Goal: Transaction & Acquisition: Book appointment/travel/reservation

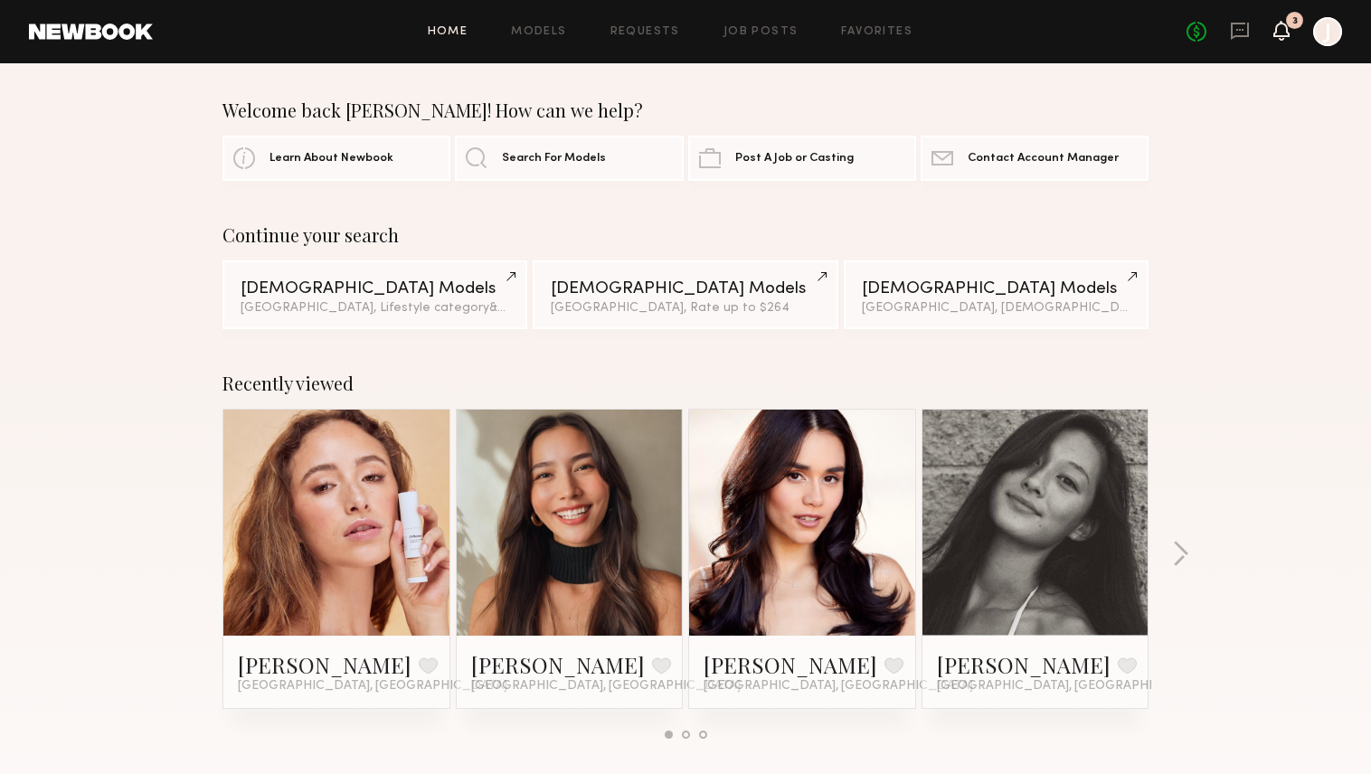
click at [1289, 38] on icon at bounding box center [1282, 31] width 16 height 20
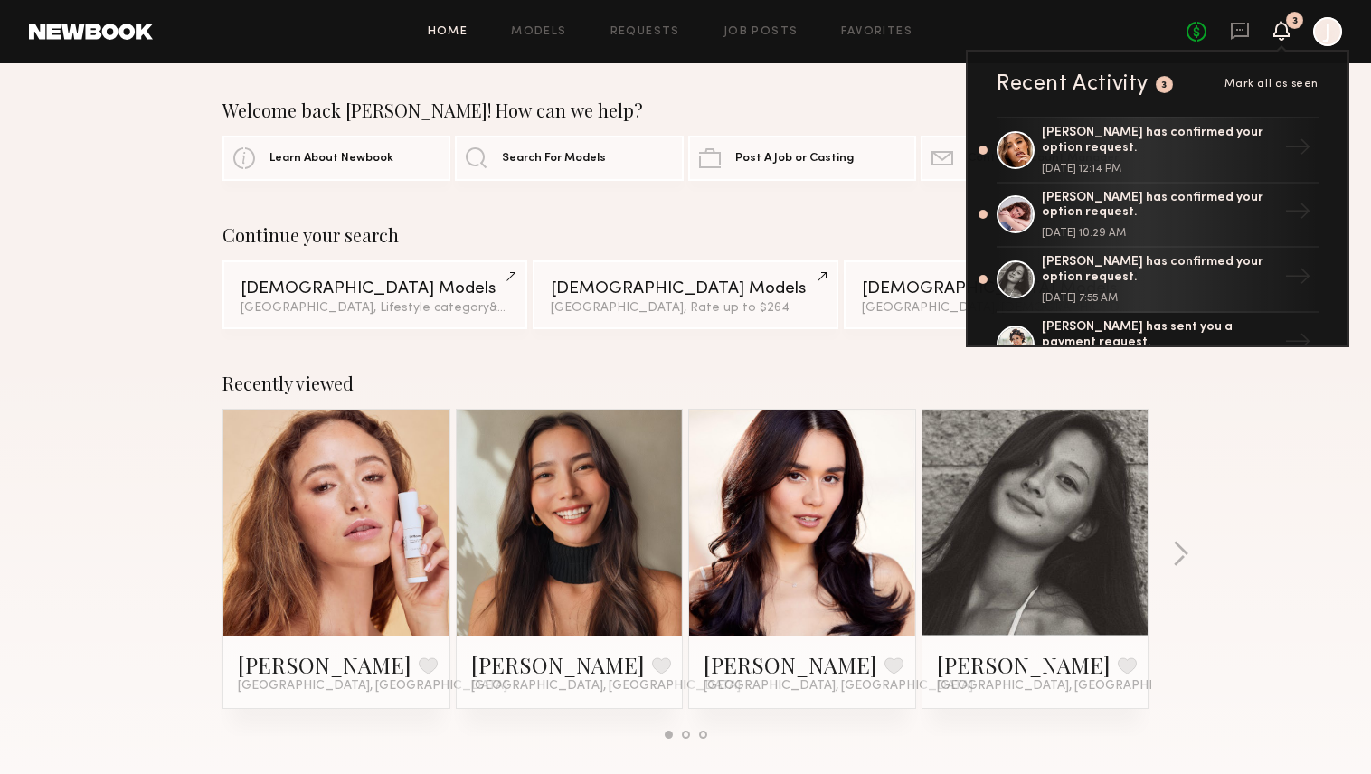
click at [332, 529] on link at bounding box center [336, 523] width 110 height 226
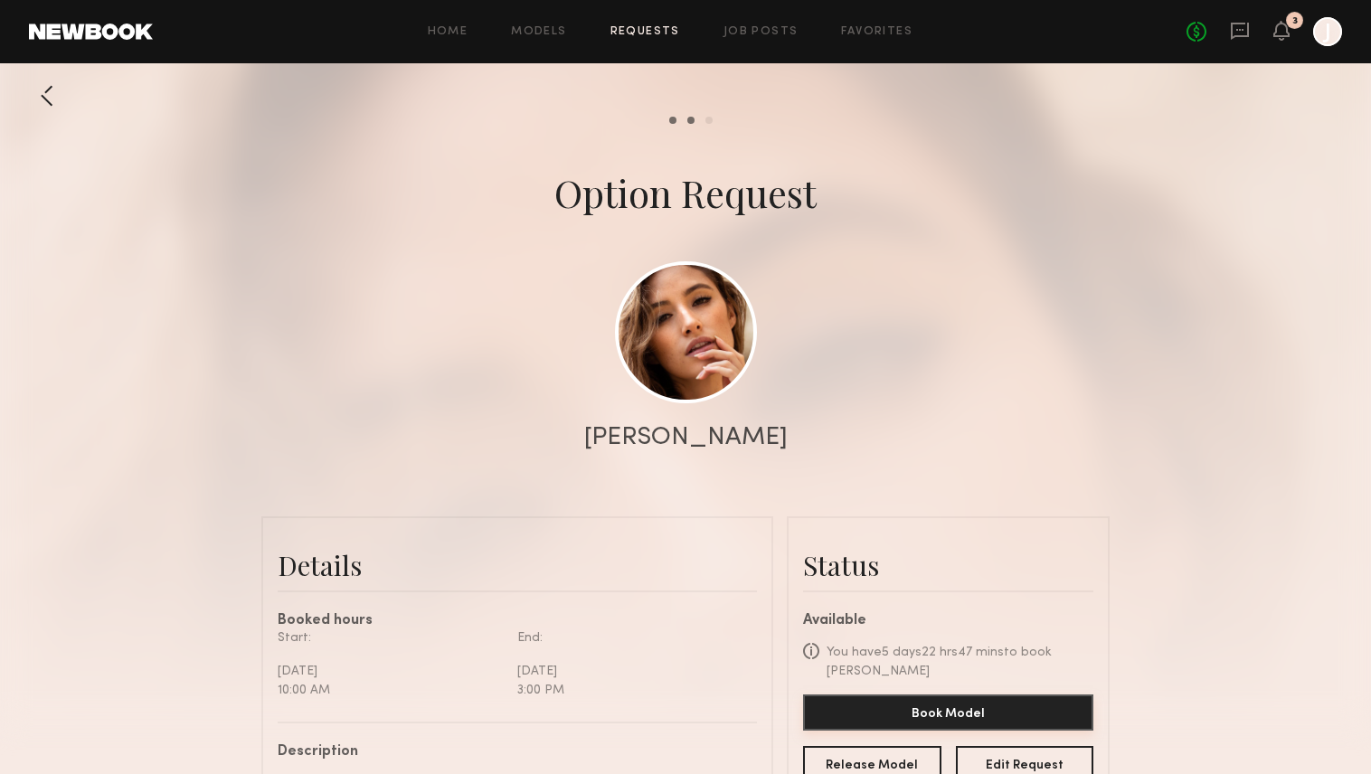
click at [985, 711] on button "Book Model" at bounding box center [948, 713] width 290 height 36
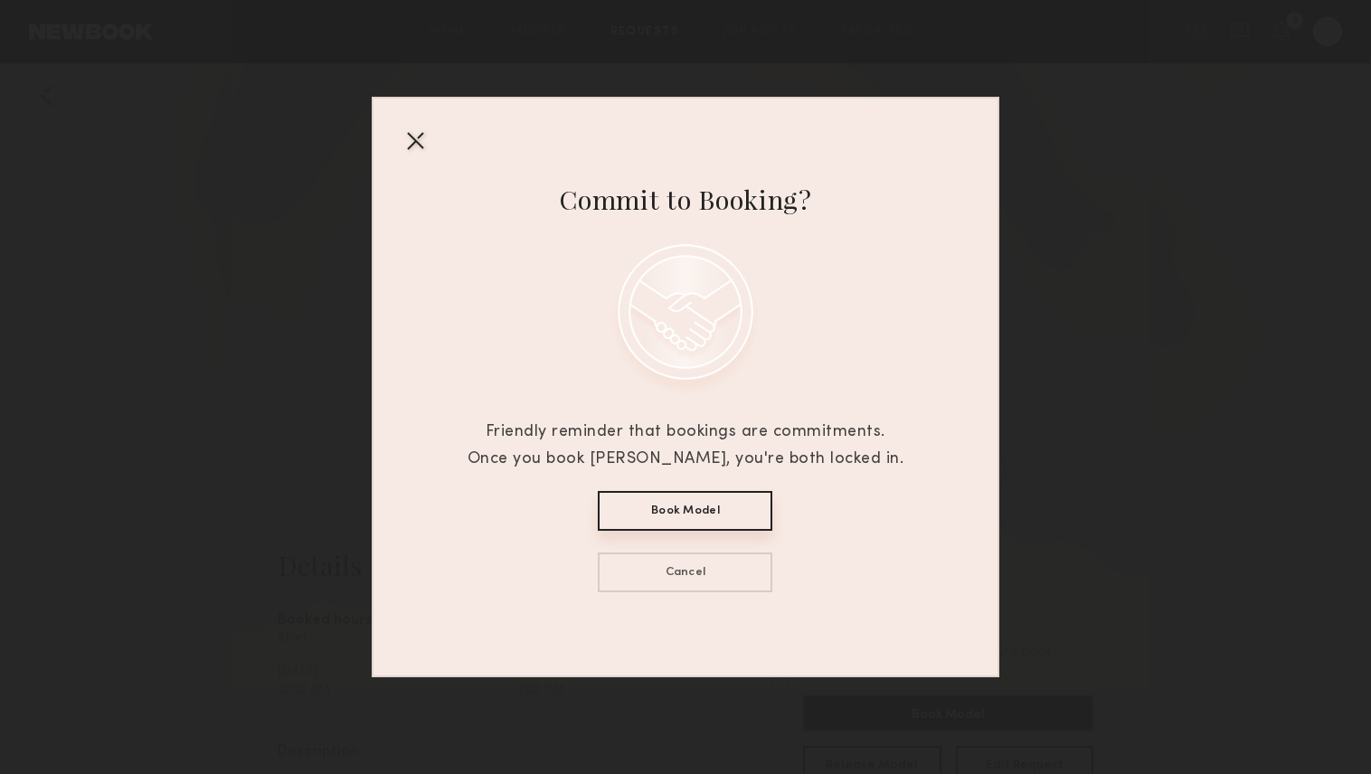
click at [726, 519] on button "Book Model" at bounding box center [685, 511] width 175 height 40
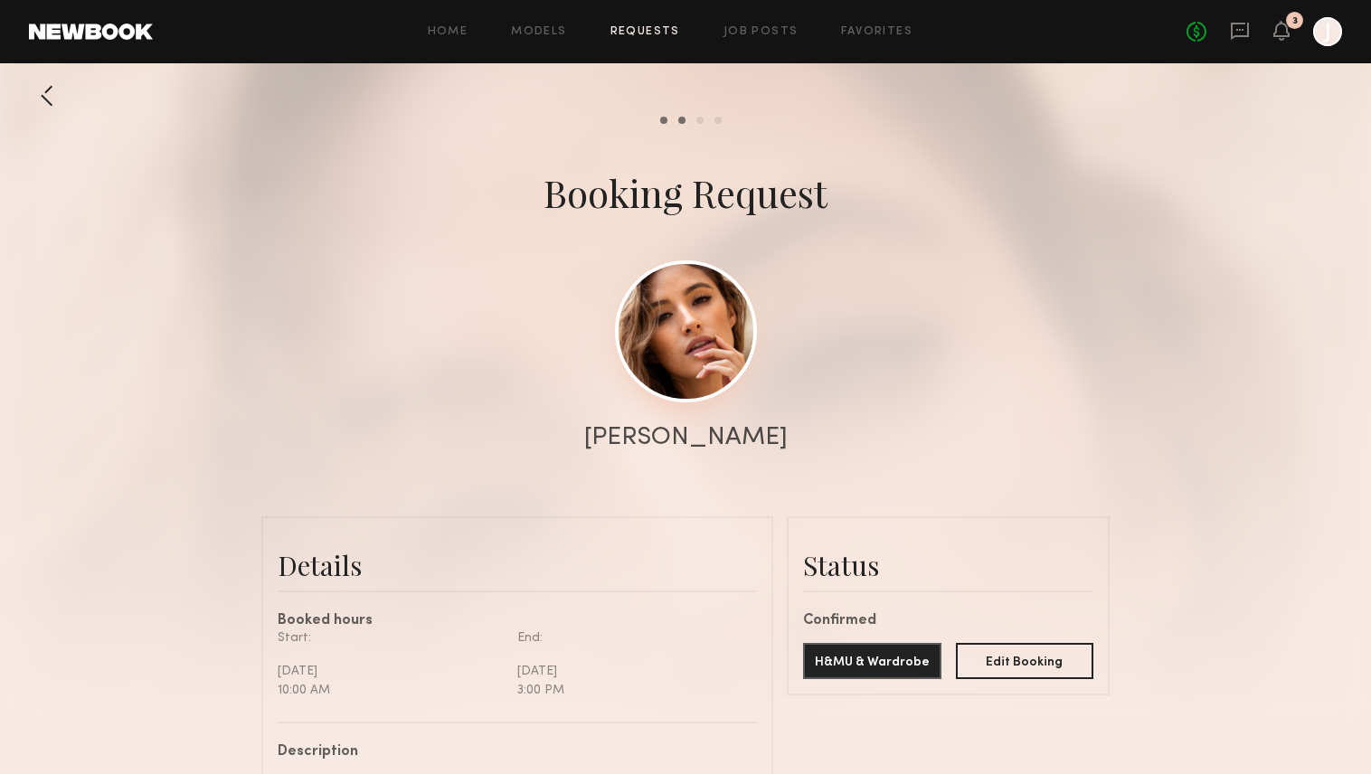
click at [705, 392] on link at bounding box center [686, 332] width 142 height 142
click at [1286, 34] on icon at bounding box center [1282, 30] width 14 height 13
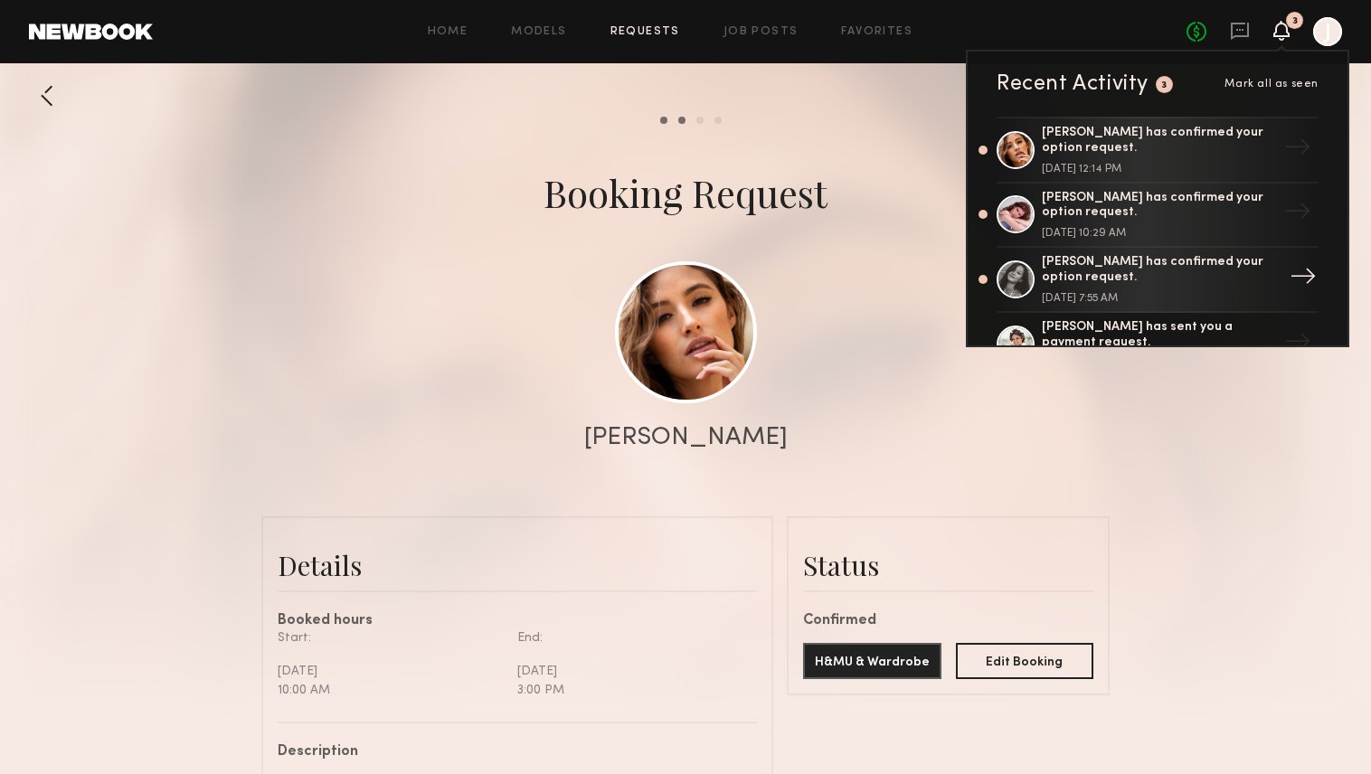
click at [1096, 282] on div "Kalina S. has confirmed your option request." at bounding box center [1159, 270] width 235 height 31
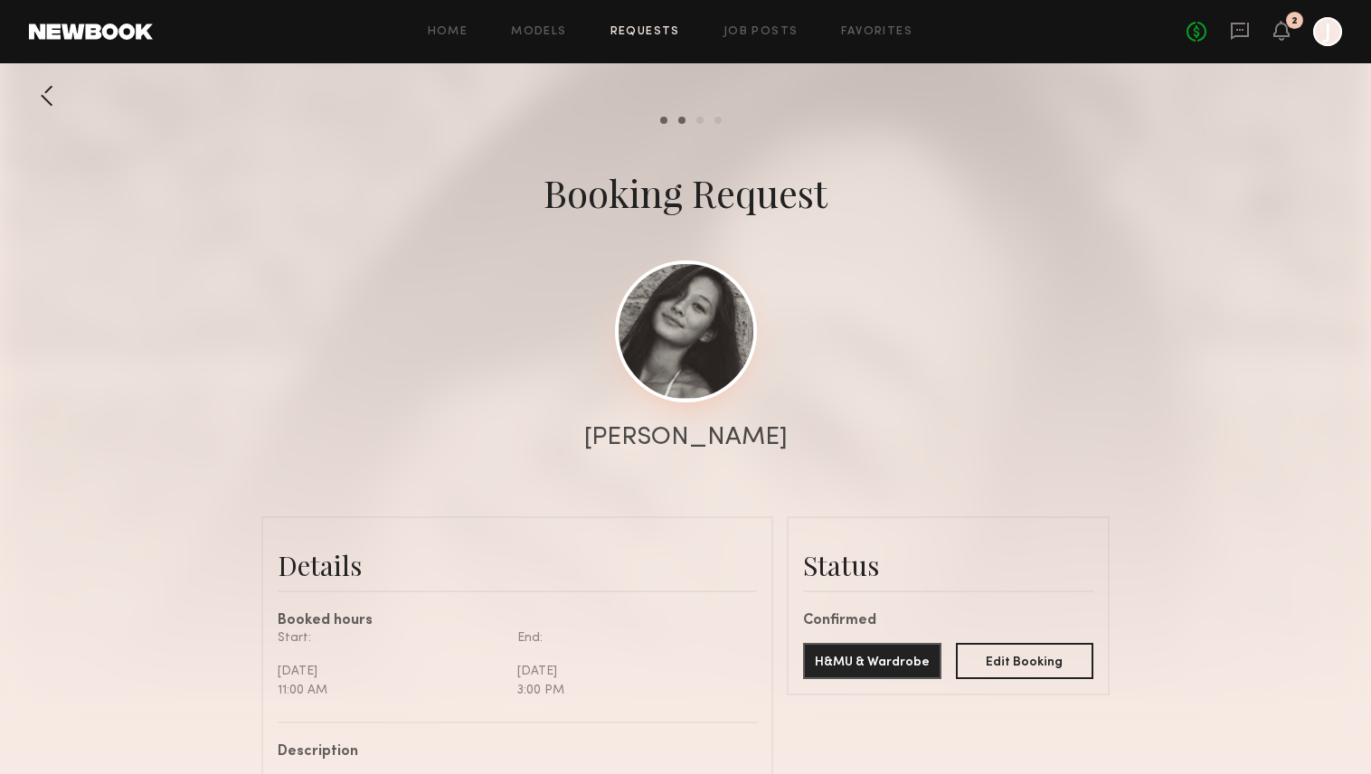
click at [733, 375] on link at bounding box center [686, 332] width 142 height 142
drag, startPoint x: 744, startPoint y: 430, endPoint x: 593, endPoint y: 439, distance: 151.3
click at [593, 439] on div "Kalina S." at bounding box center [685, 437] width 1371 height 25
copy div "Kalina S."
click at [1287, 371] on div at bounding box center [685, 362] width 1371 height 724
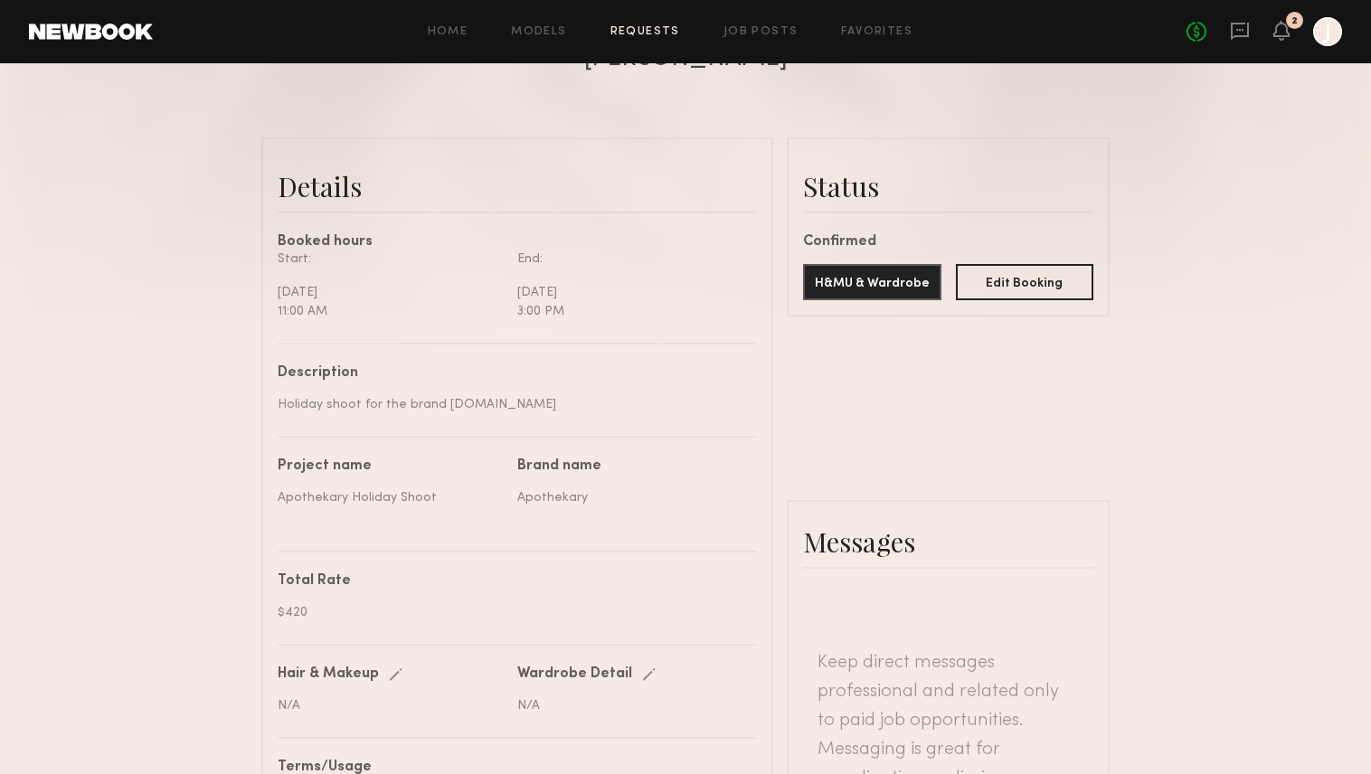
scroll to position [384, 0]
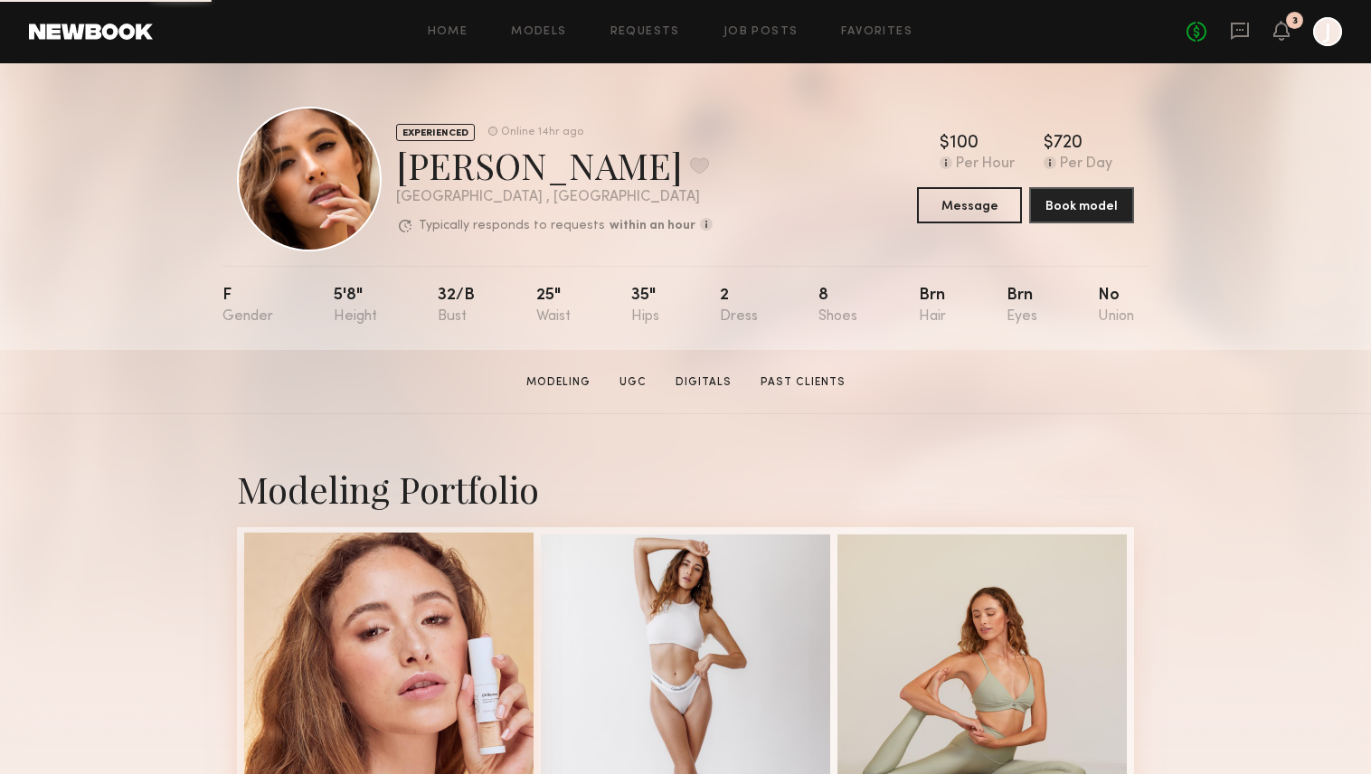
click at [451, 624] on div at bounding box center [388, 677] width 289 height 289
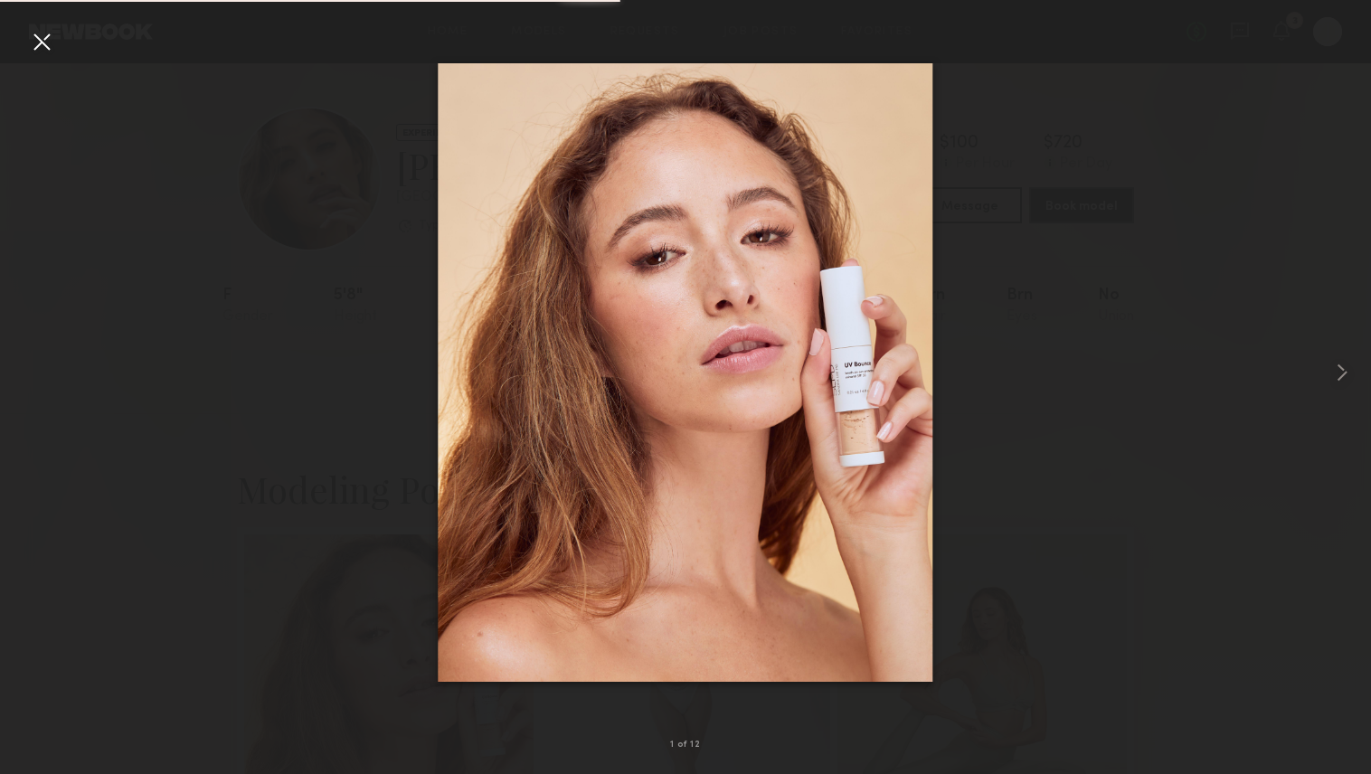
click at [50, 33] on div at bounding box center [41, 41] width 29 height 29
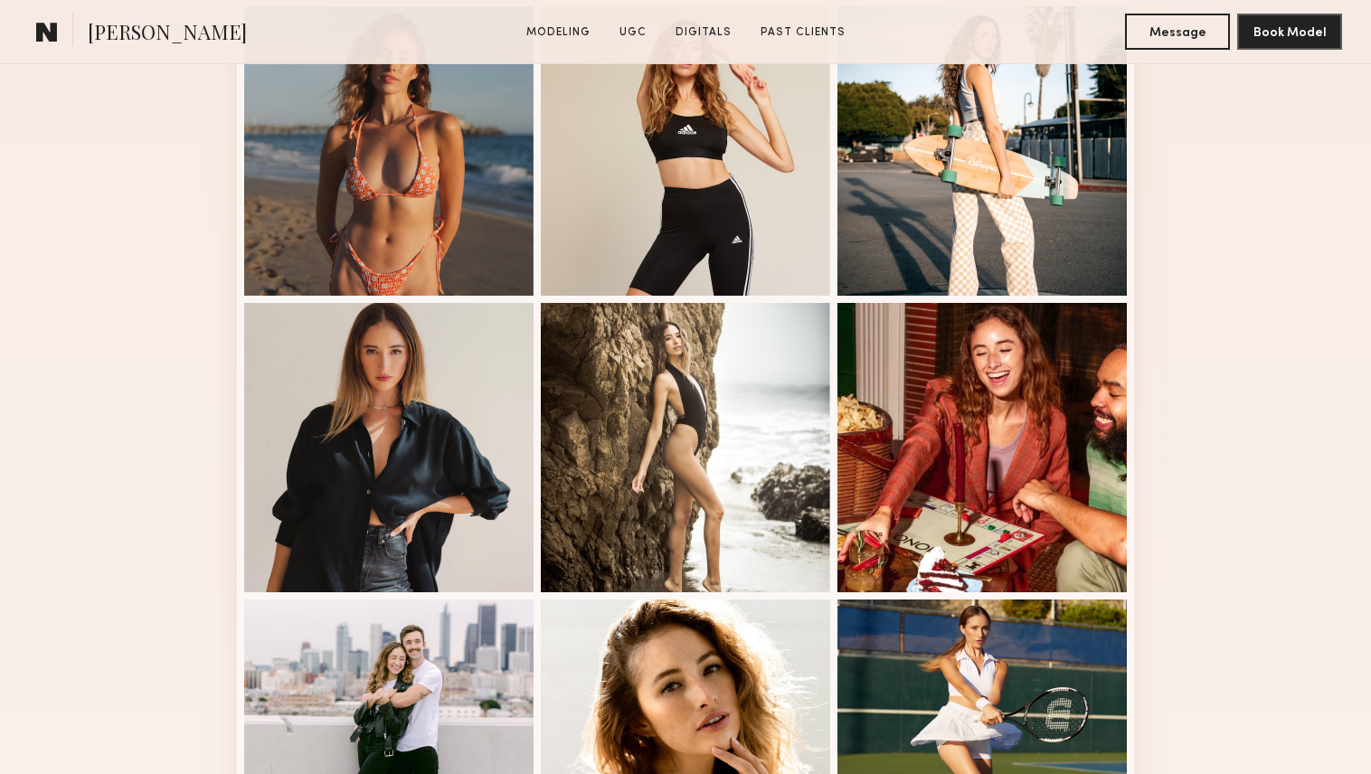
scroll to position [827, 0]
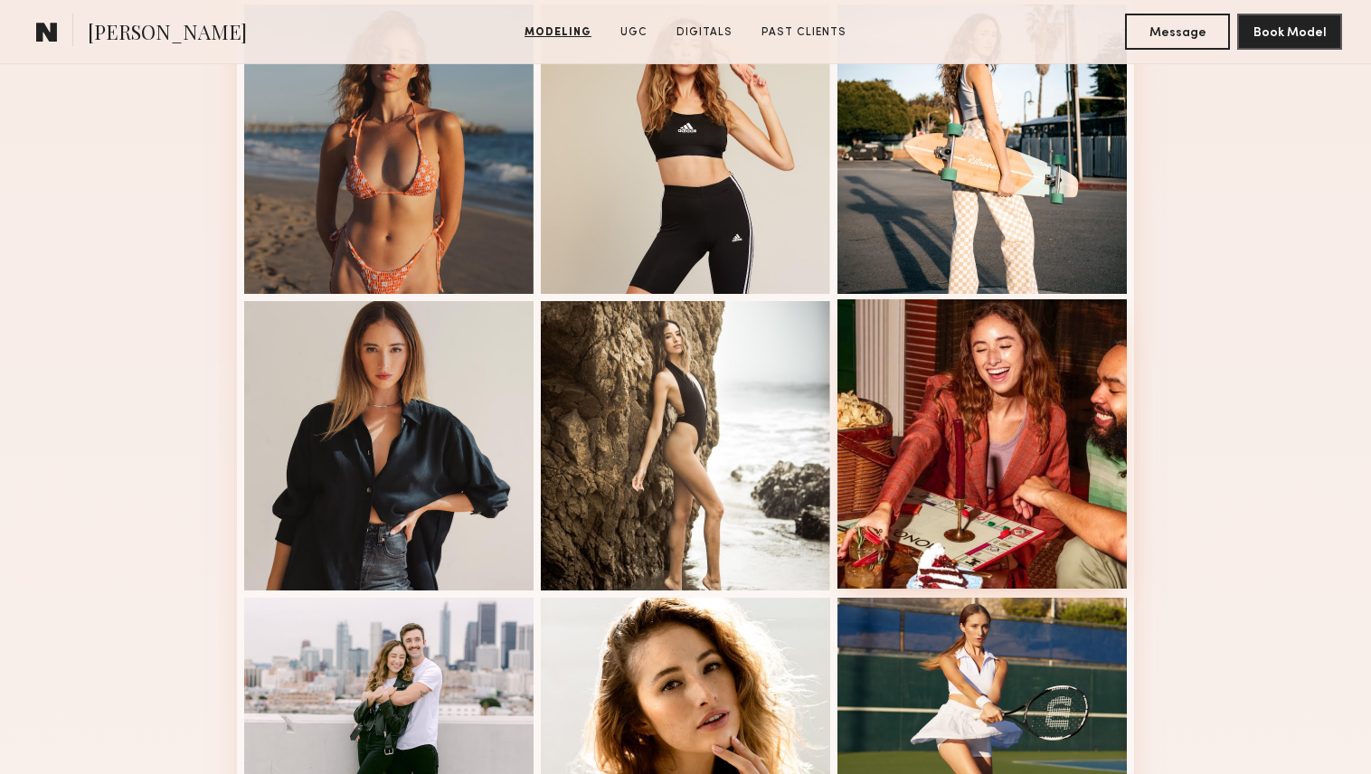
click at [1010, 461] on div at bounding box center [982, 443] width 289 height 289
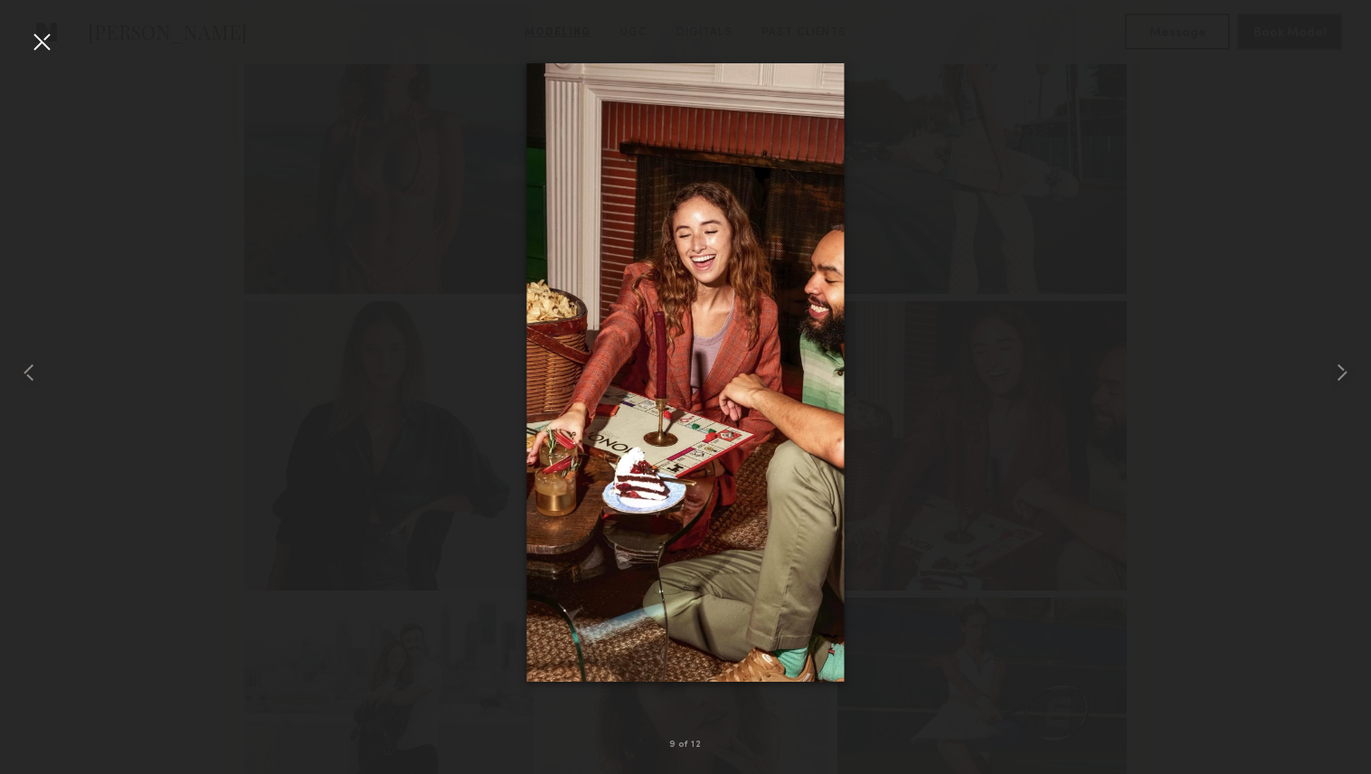
click at [39, 45] on div at bounding box center [41, 41] width 29 height 29
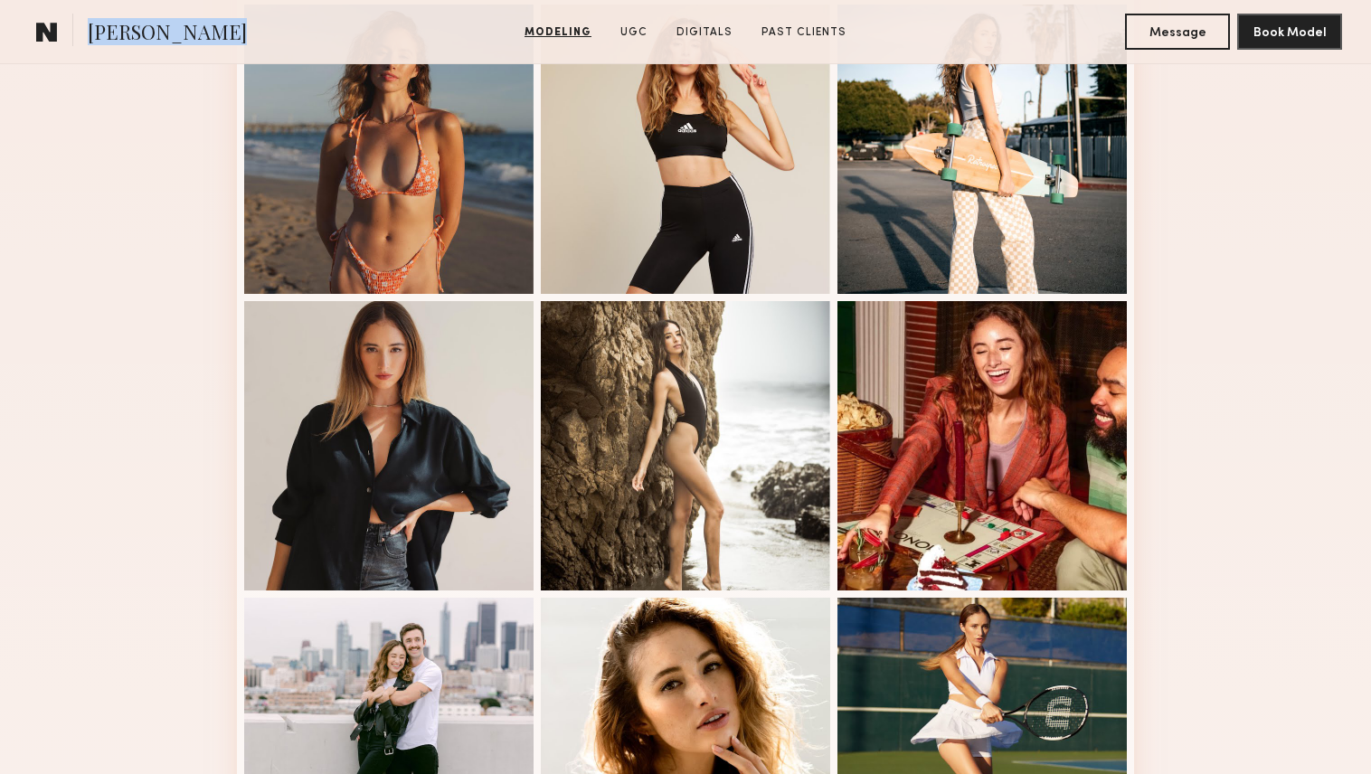
drag, startPoint x: 201, startPoint y: 31, endPoint x: 85, endPoint y: 33, distance: 115.8
click at [85, 33] on section "[PERSON_NAME]" at bounding box center [215, 32] width 372 height 36
copy span "[PERSON_NAME]"
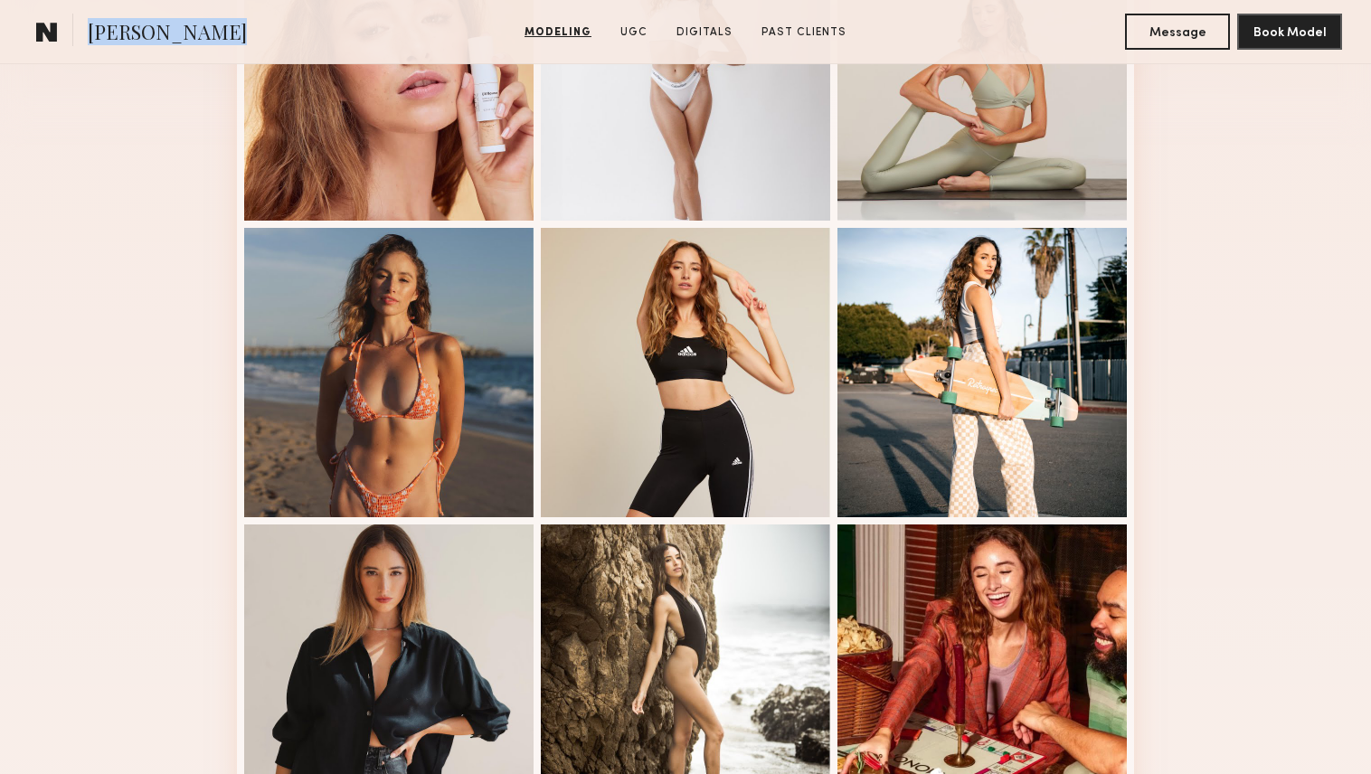
scroll to position [0, 0]
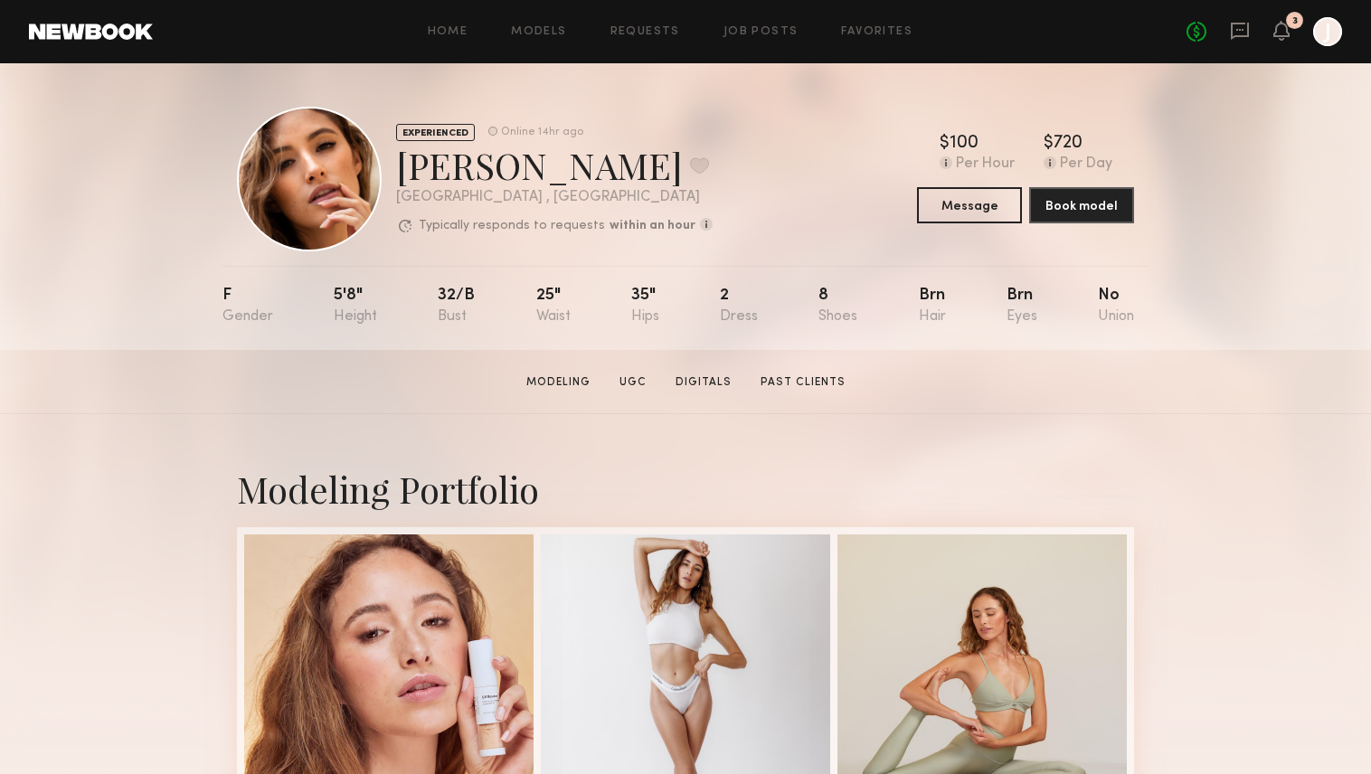
click at [1278, 41] on div "3" at bounding box center [1282, 32] width 16 height 23
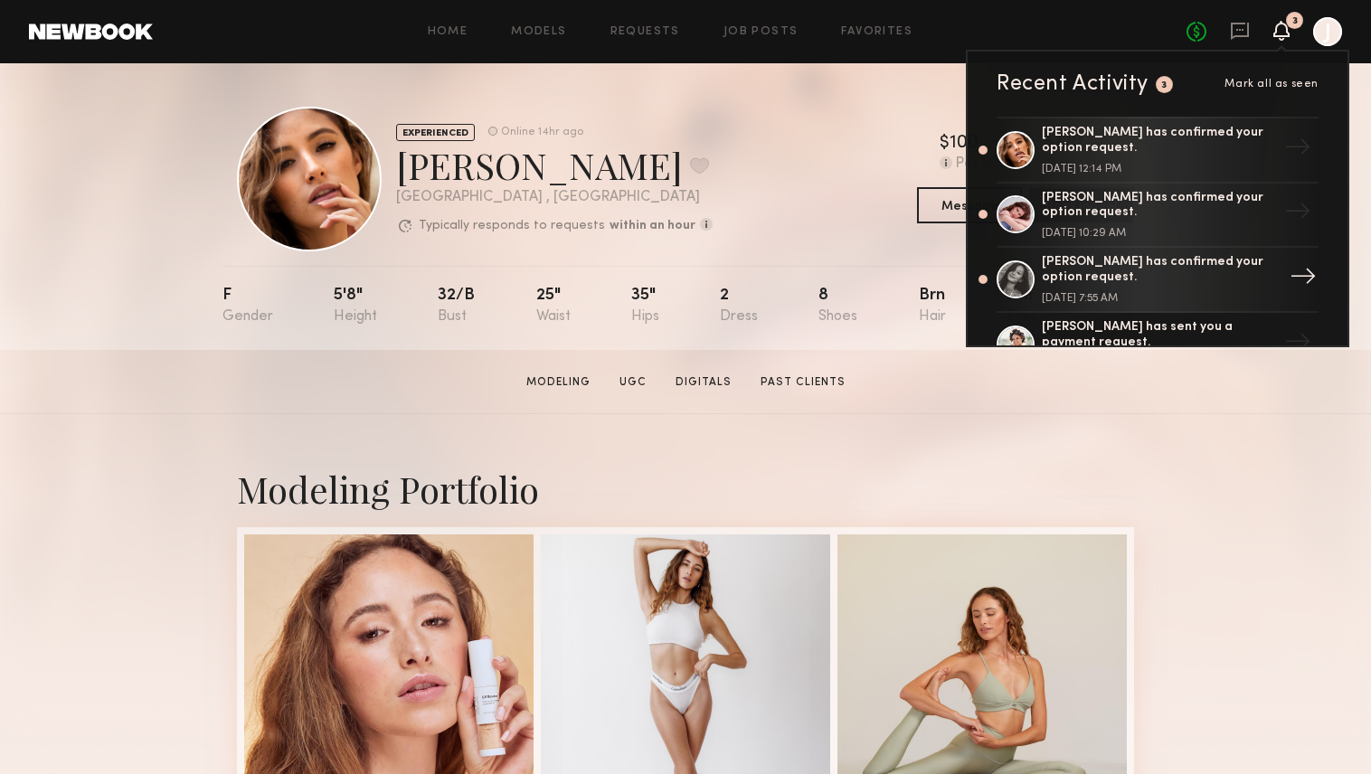
click at [1131, 280] on div "Kalina S. has confirmed your option request." at bounding box center [1159, 270] width 235 height 31
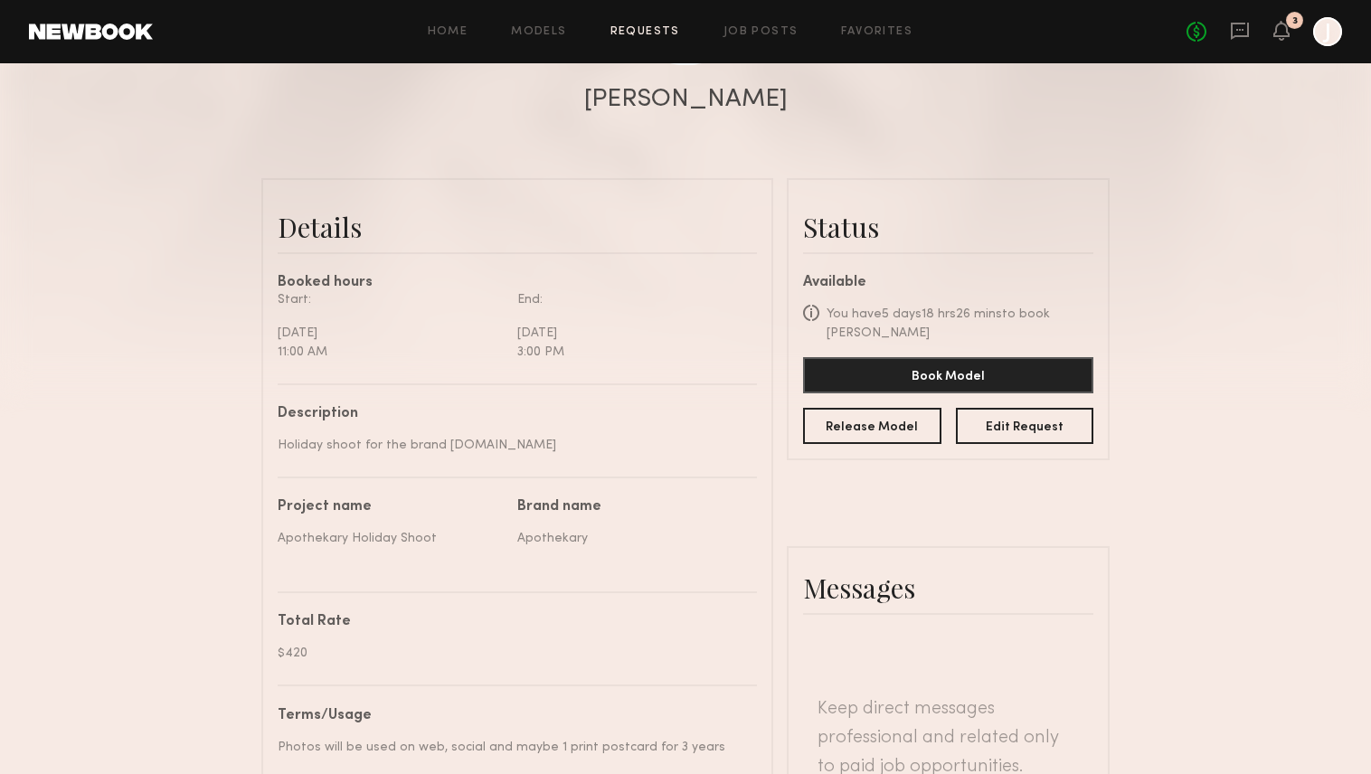
scroll to position [340, 0]
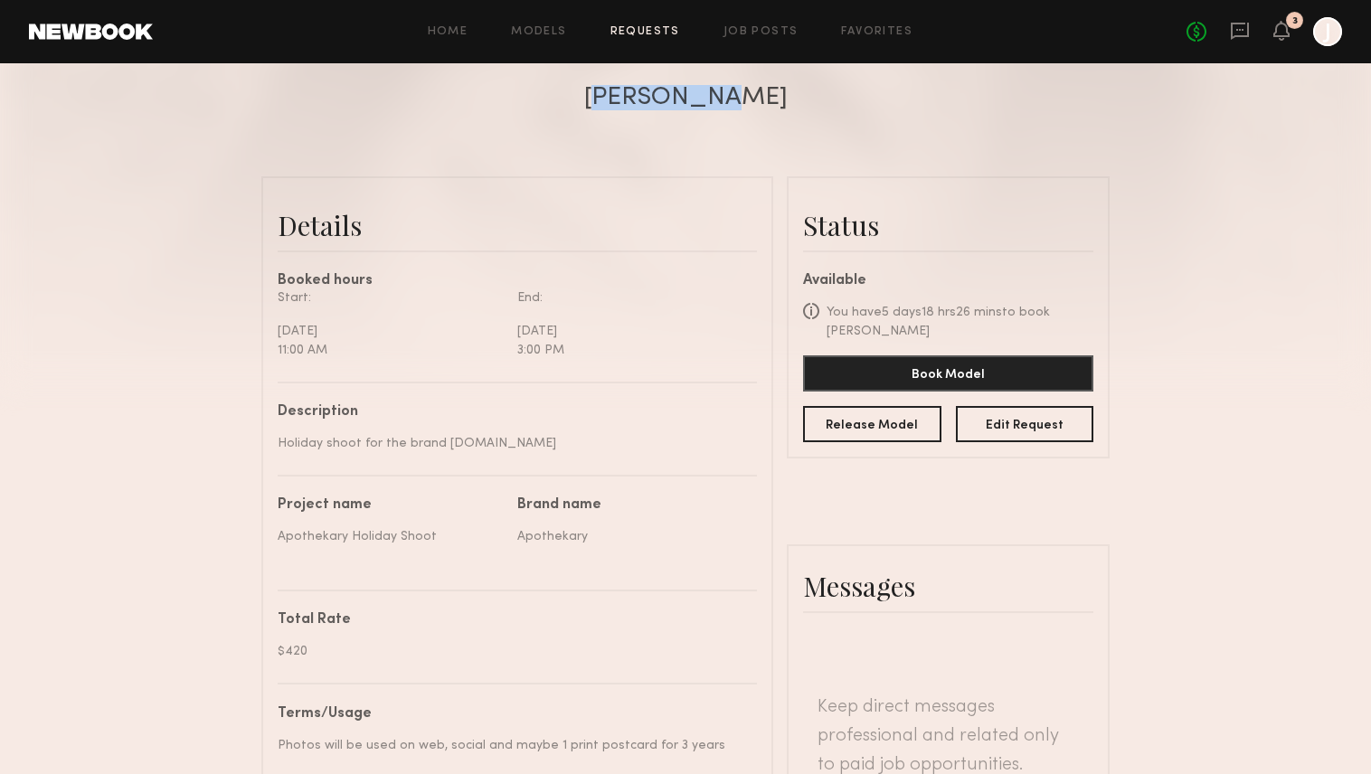
drag, startPoint x: 739, startPoint y: 91, endPoint x: 637, endPoint y: 90, distance: 102.2
click at [637, 90] on div "[PERSON_NAME]" at bounding box center [685, 97] width 1371 height 25
copy div "[PERSON_NAME]"
click at [960, 375] on button "Book Model" at bounding box center [948, 373] width 290 height 36
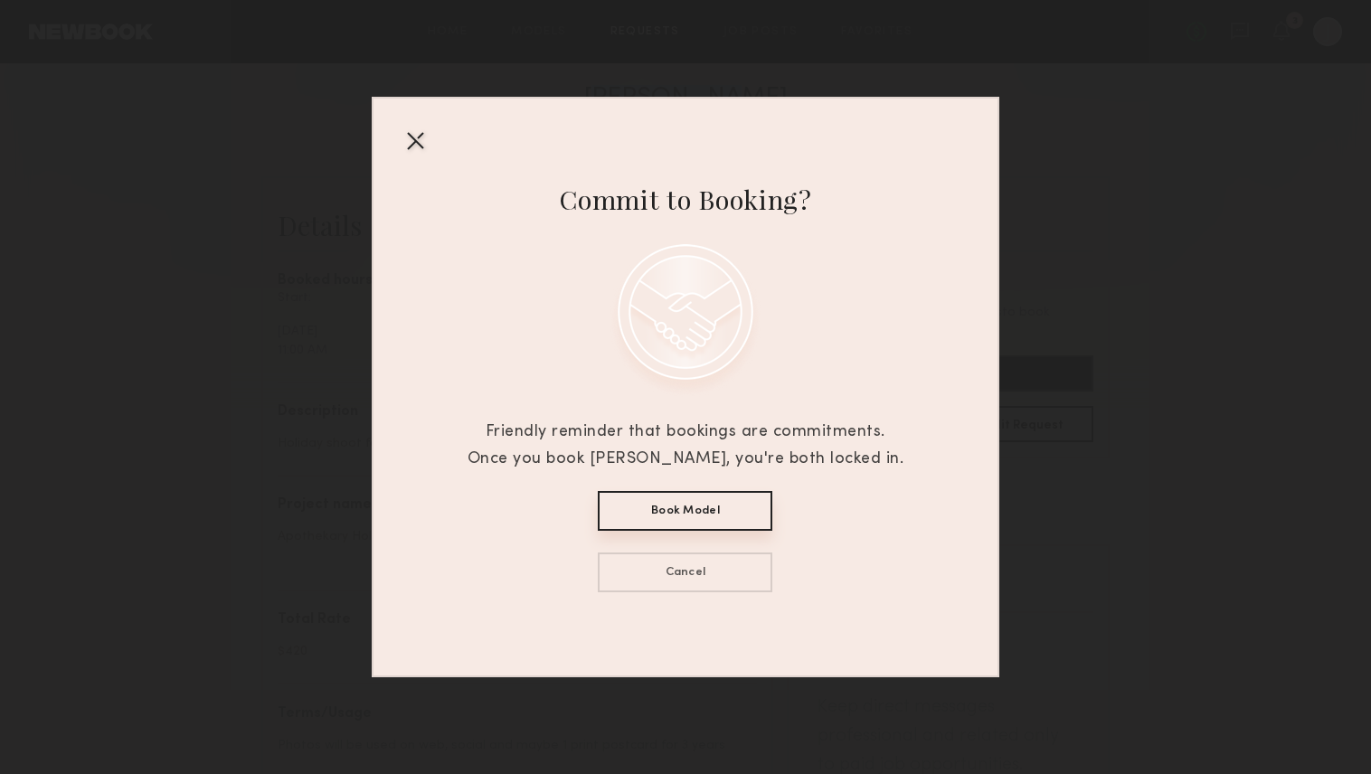
click at [729, 502] on button "Book Model" at bounding box center [685, 511] width 175 height 40
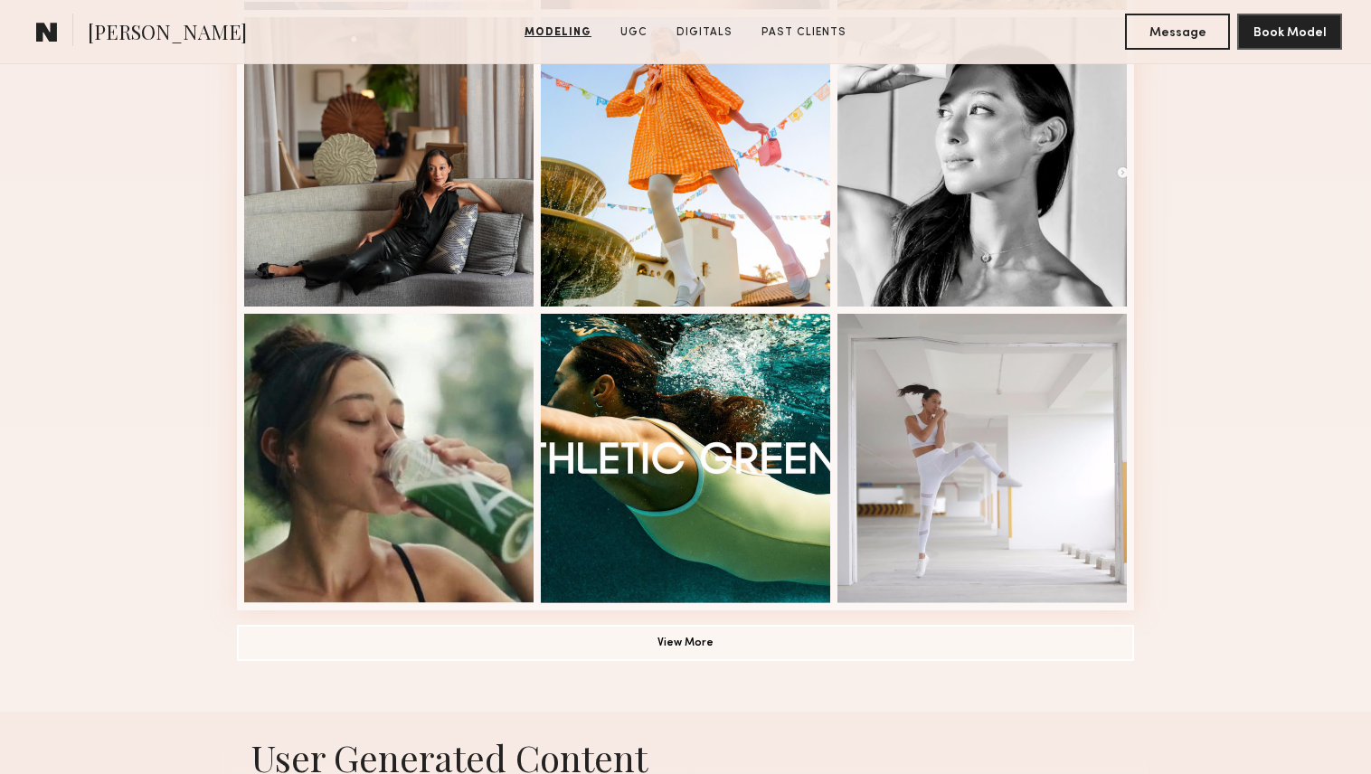
scroll to position [1113, 0]
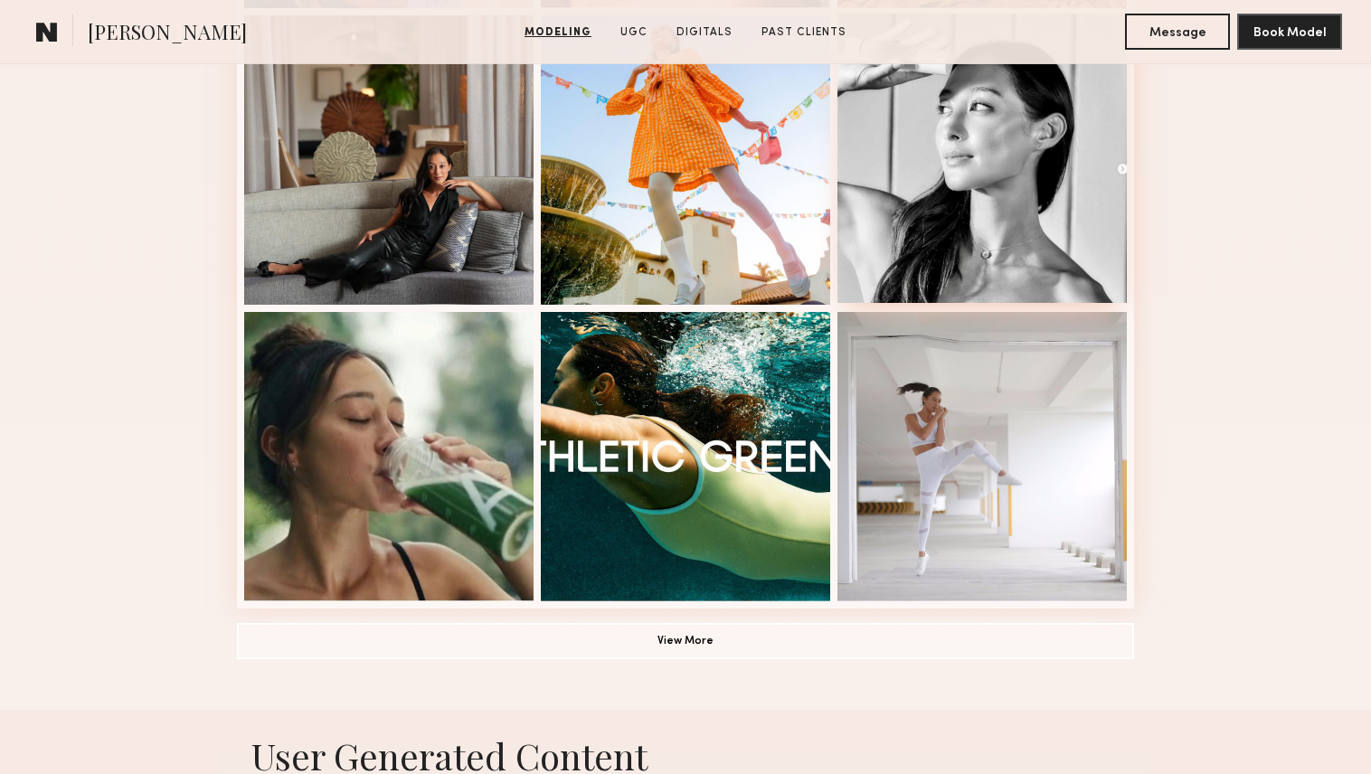
click at [994, 232] on div at bounding box center [982, 158] width 289 height 289
